Goal: Check status: Check status

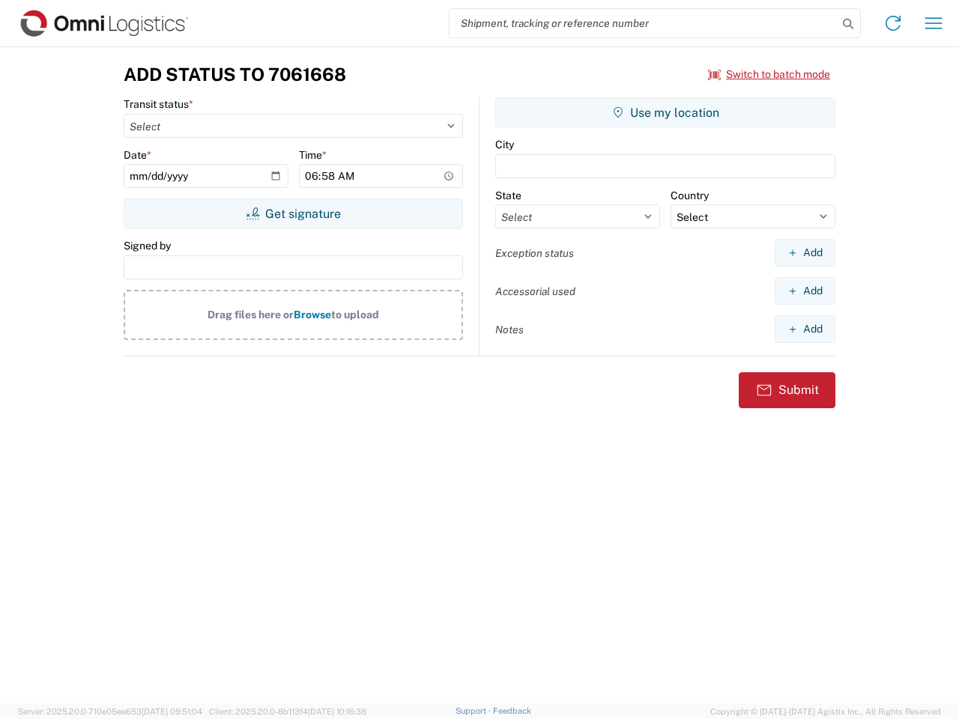
click at [643, 23] on input "search" at bounding box center [643, 23] width 388 height 28
click at [848, 24] on icon at bounding box center [847, 23] width 21 height 21
click at [893, 23] on icon at bounding box center [893, 23] width 24 height 24
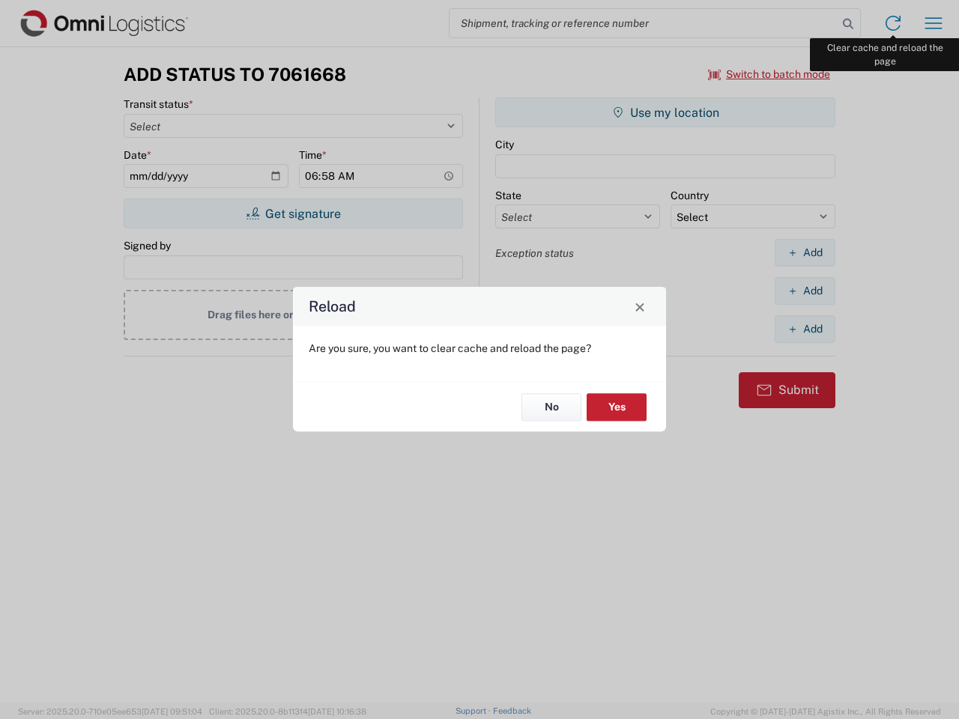
click at [933, 23] on div "Reload Are you sure, you want to clear cache and reload the page? No Yes" at bounding box center [479, 359] width 959 height 719
click at [769, 74] on div "Reload Are you sure, you want to clear cache and reload the page? No Yes" at bounding box center [479, 359] width 959 height 719
click at [293, 213] on div "Reload Are you sure, you want to clear cache and reload the page? No Yes" at bounding box center [479, 359] width 959 height 719
click at [665, 112] on div "Reload Are you sure, you want to clear cache and reload the page? No Yes" at bounding box center [479, 359] width 959 height 719
click at [804, 252] on div "Reload Are you sure, you want to clear cache and reload the page? No Yes" at bounding box center [479, 359] width 959 height 719
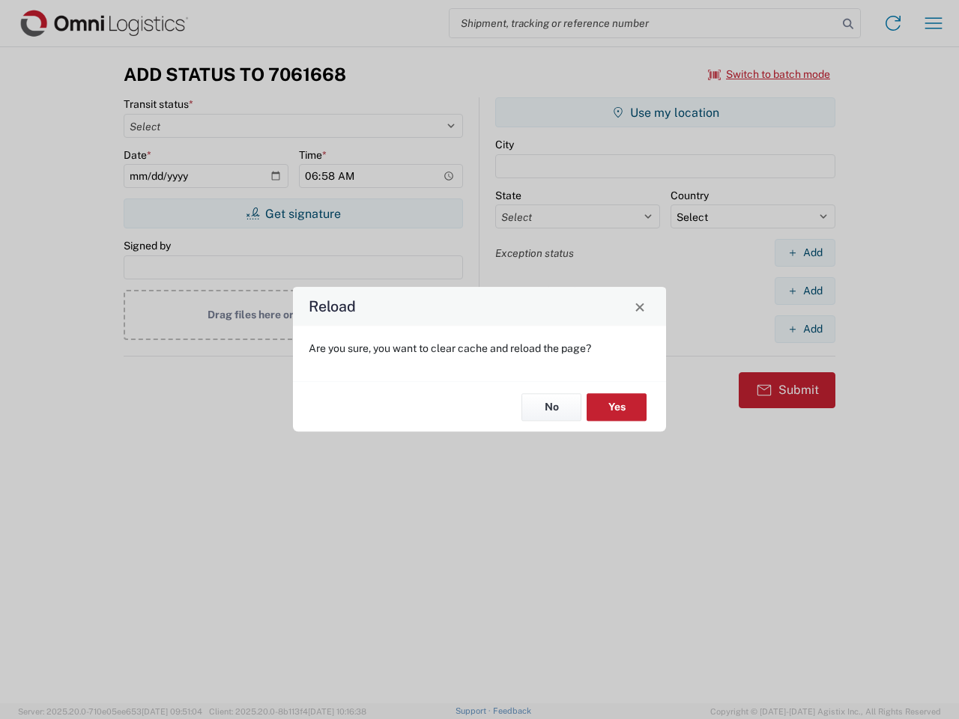
click at [804, 291] on div "Reload Are you sure, you want to clear cache and reload the page? No Yes" at bounding box center [479, 359] width 959 height 719
click at [804, 329] on div "Reload Are you sure, you want to clear cache and reload the page? No Yes" at bounding box center [479, 359] width 959 height 719
